Goal: Information Seeking & Learning: Learn about a topic

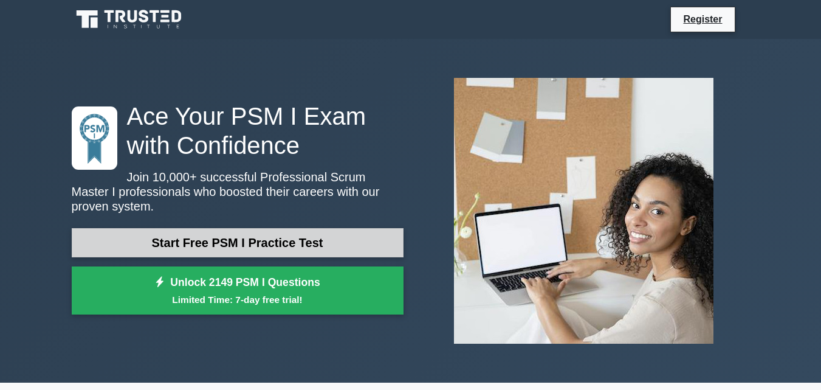
click at [164, 237] on link "Start Free PSM I Practice Test" at bounding box center [238, 242] width 332 height 29
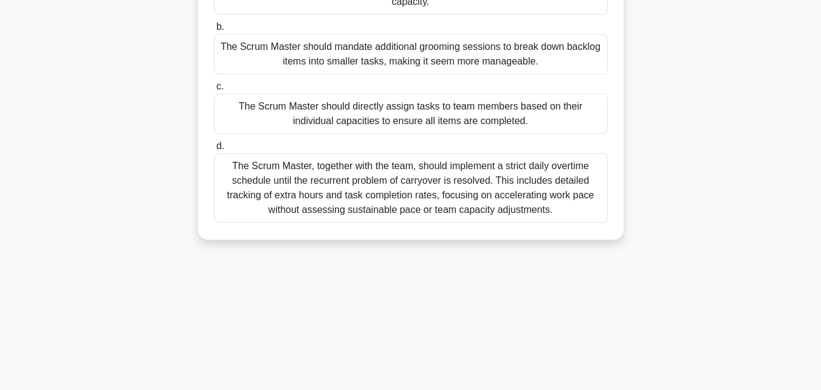
scroll to position [198, 0]
